Goal: Find specific page/section: Find specific page/section

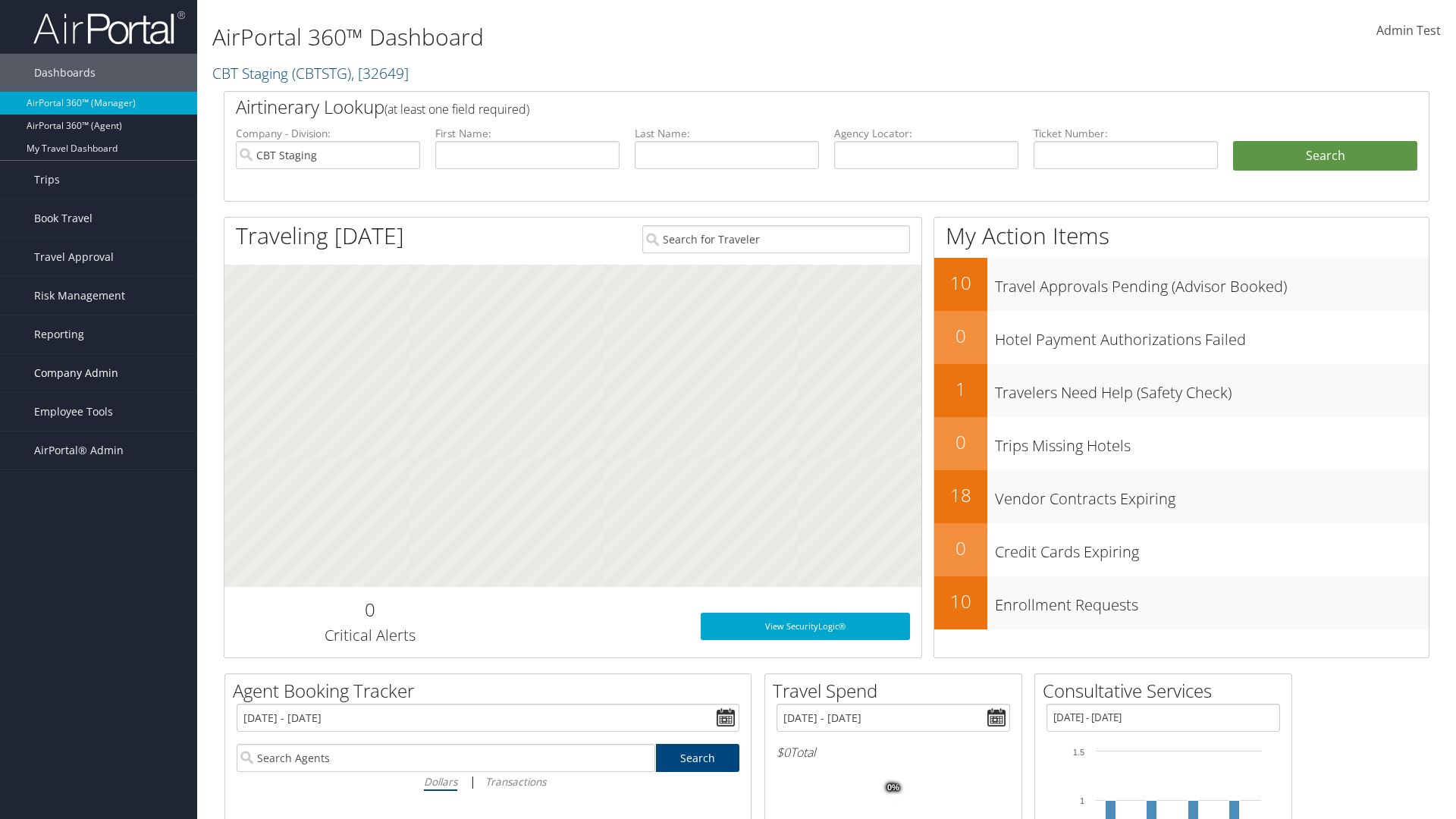
click at [99, 373] on span "Company Admin" at bounding box center [76, 373] width 84 height 38
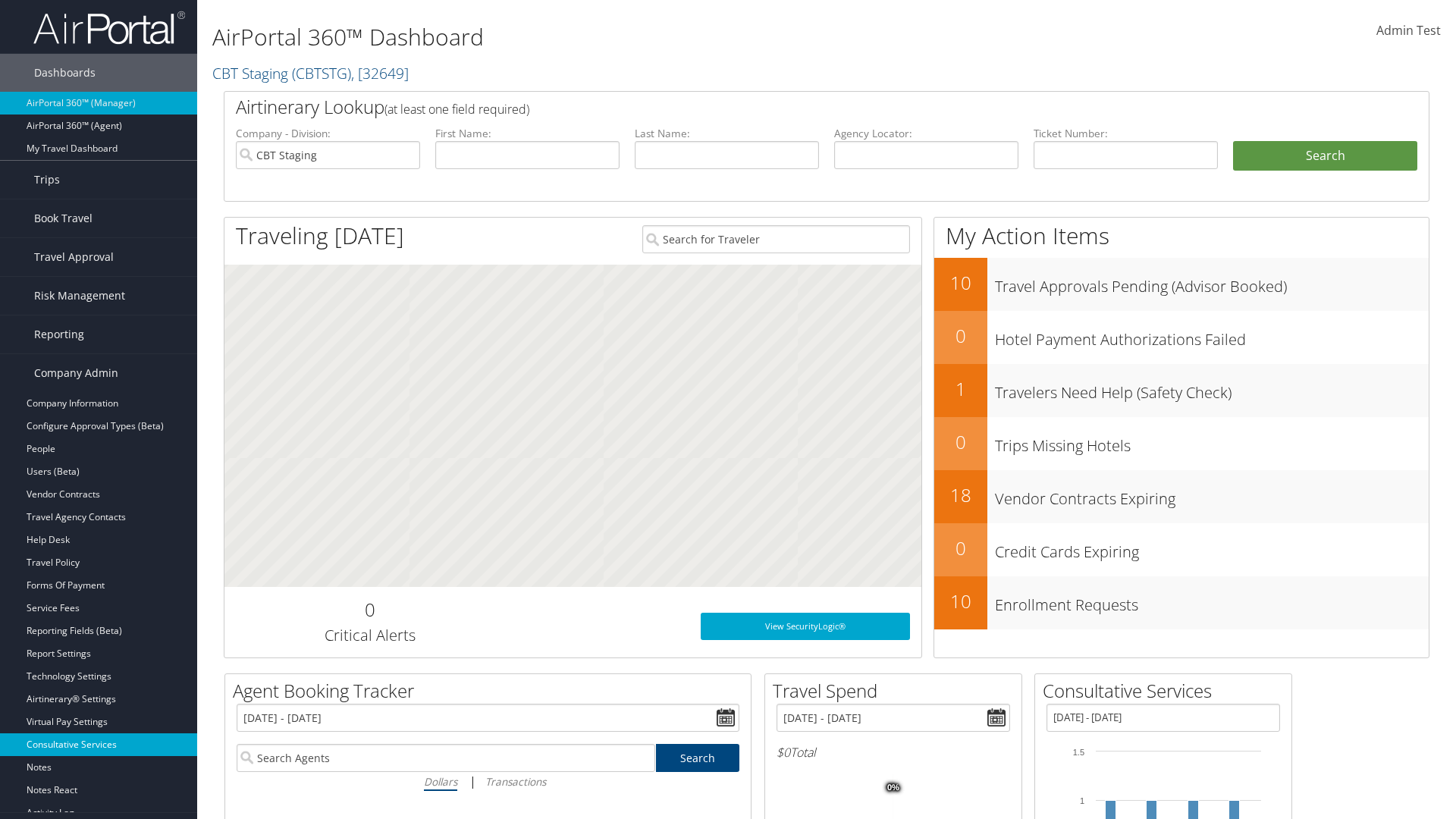
click at [99, 733] on link "Consultative Services" at bounding box center [99, 745] width 197 height 23
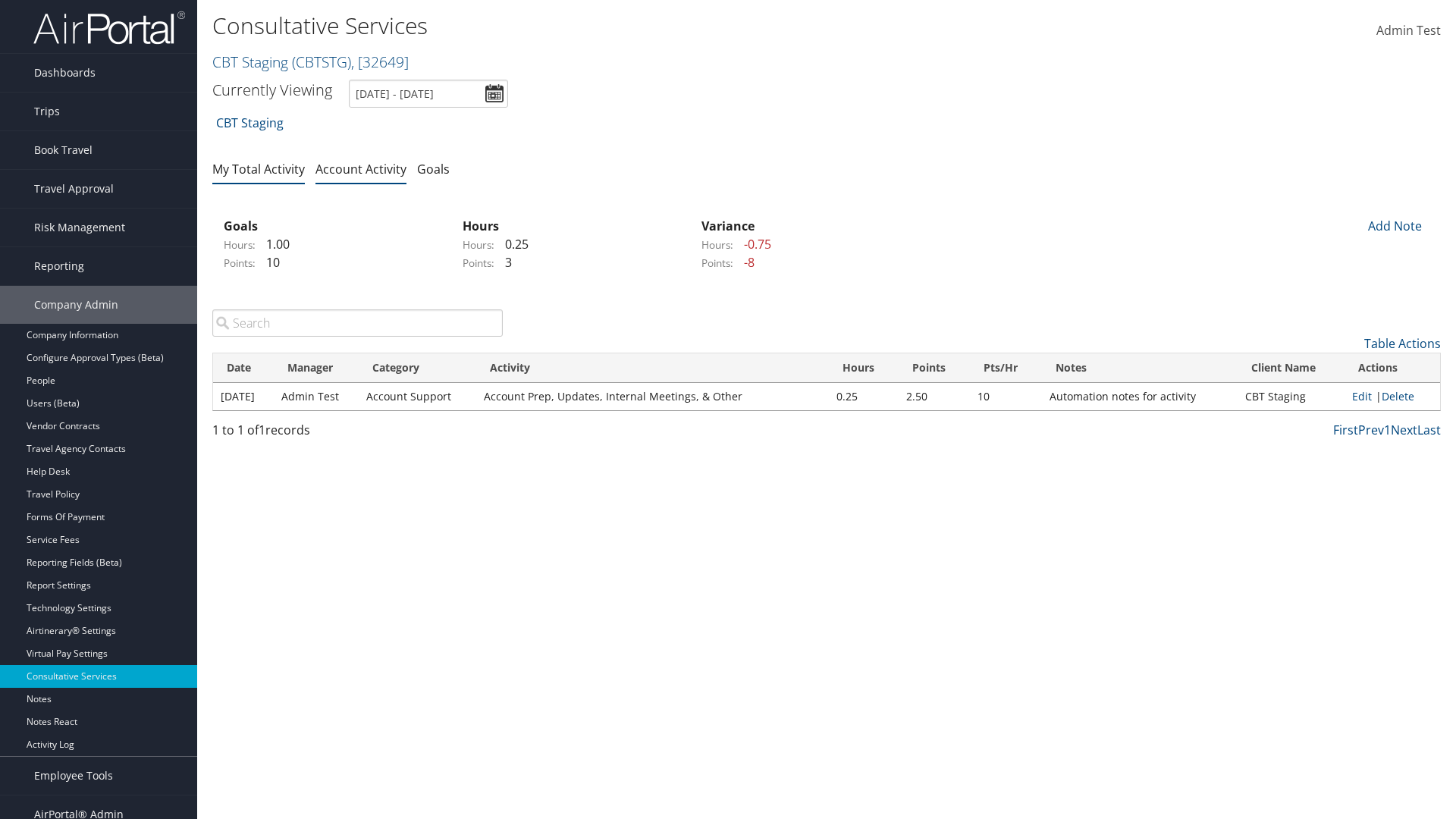
click at [258, 169] on link "My Total Activity" at bounding box center [258, 169] width 93 height 16
